Goal: Navigation & Orientation: Find specific page/section

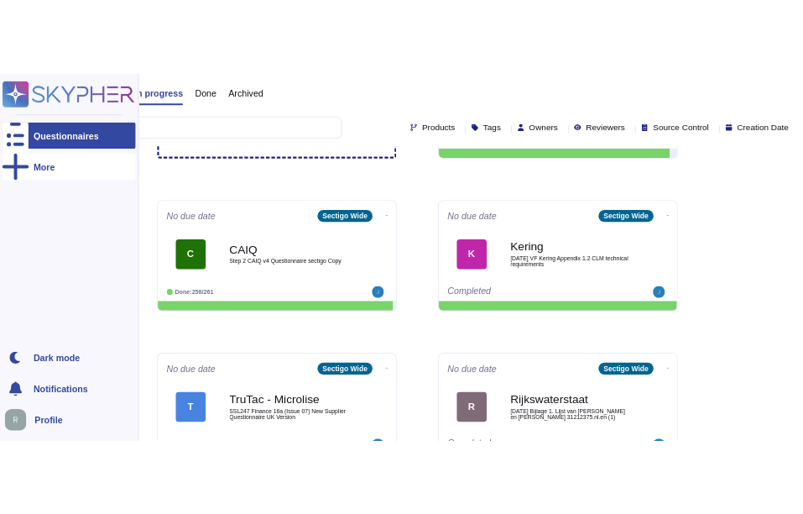
scroll to position [91, 0]
